Goal: Browse casually: Explore the website without a specific task or goal

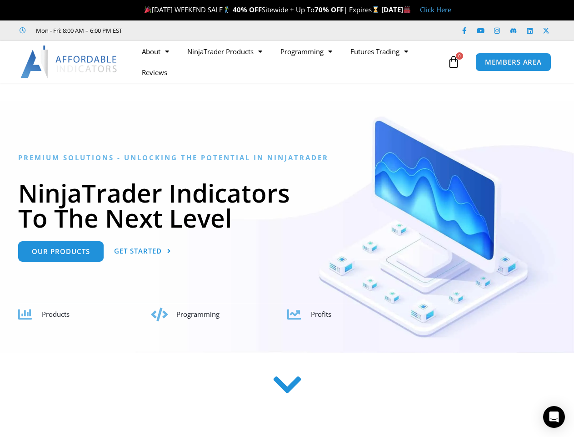
click at [287, 218] on h1 "NinjaTrader Indicators To The Next Level" at bounding box center [287, 205] width 538 height 50
click at [289, 62] on ul "About Contact Us Premium Support Team Partners NinjaTrader NinjaTrader FAQ Ninj…" at bounding box center [289, 62] width 312 height 42
click at [454, 62] on icon at bounding box center [454, 61] width 13 height 13
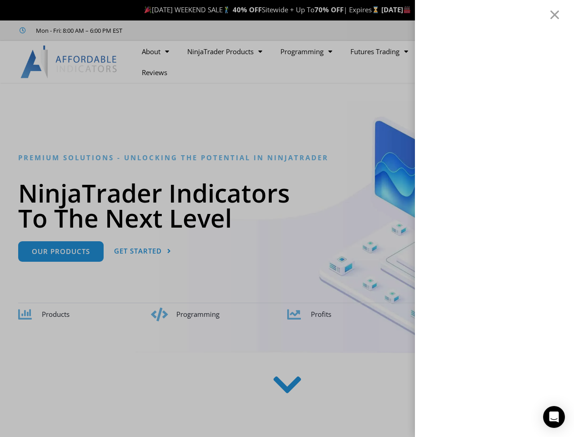
click at [554, 417] on icon "Open Intercom Messenger" at bounding box center [555, 416] width 10 height 11
